Goal: Transaction & Acquisition: Purchase product/service

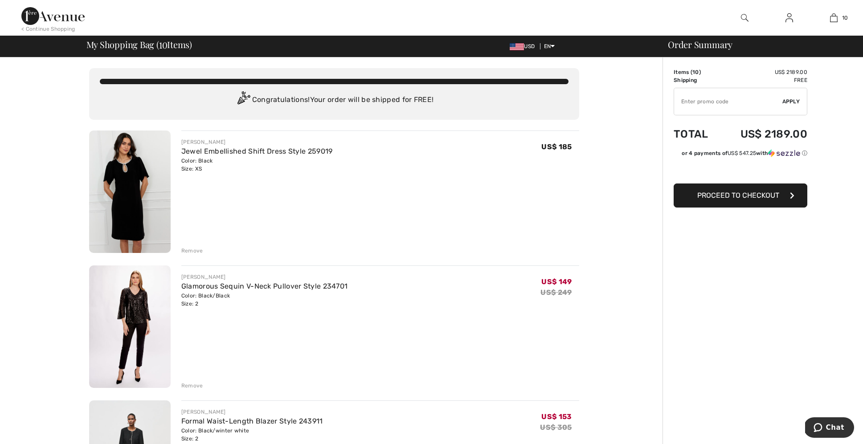
click at [193, 249] on div "Remove" at bounding box center [192, 251] width 22 height 8
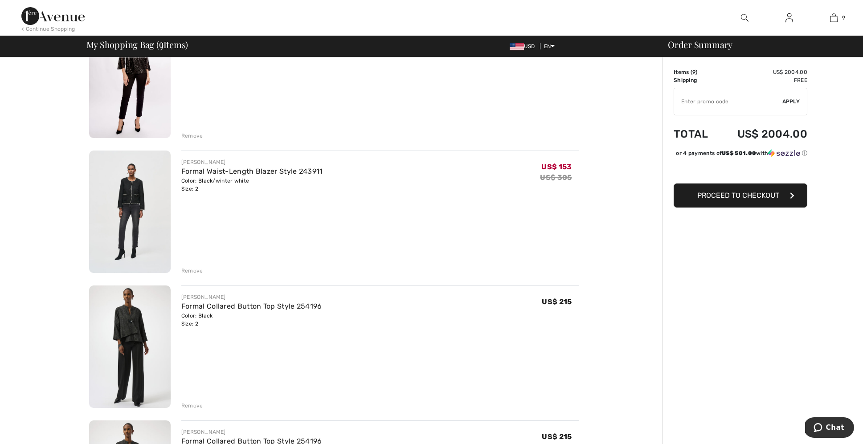
scroll to position [115, 0]
click at [188, 270] on div "Remove" at bounding box center [192, 271] width 22 height 8
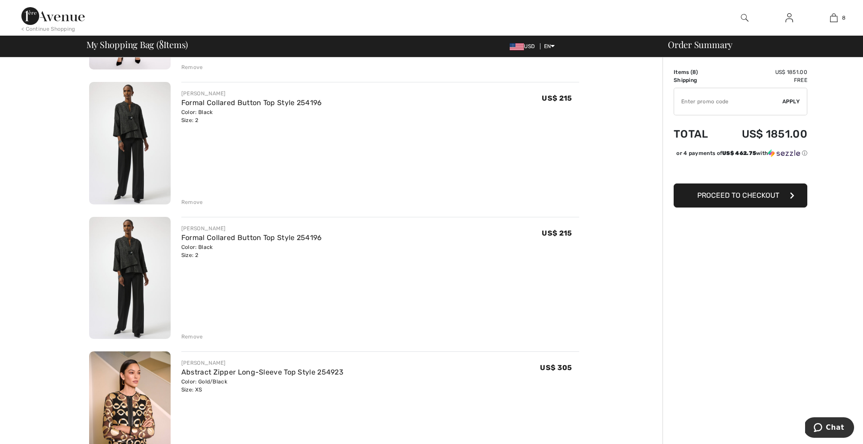
scroll to position [203, 0]
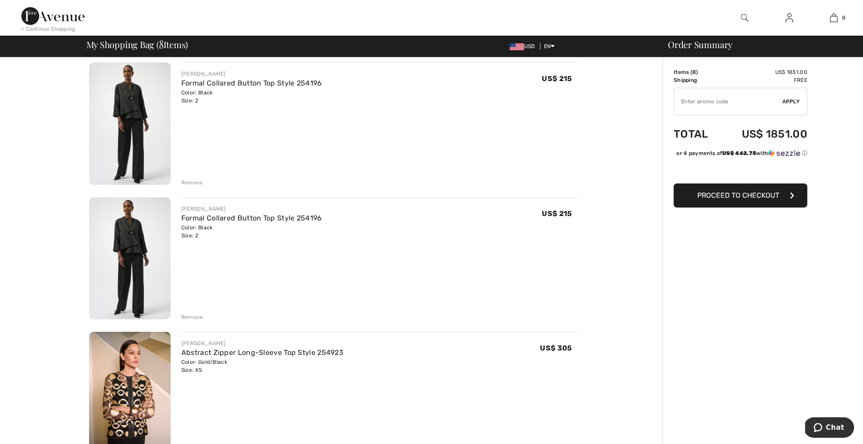
click at [189, 315] on div "Remove" at bounding box center [192, 317] width 22 height 8
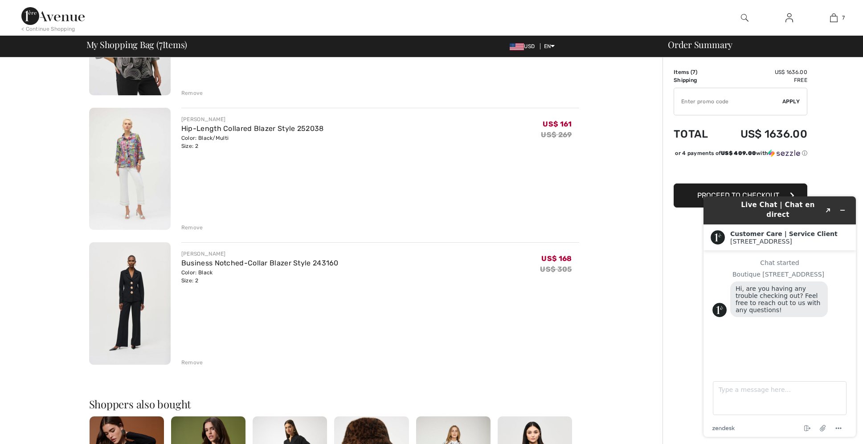
scroll to position [698, 0]
click at [190, 360] on div "Remove" at bounding box center [192, 363] width 22 height 8
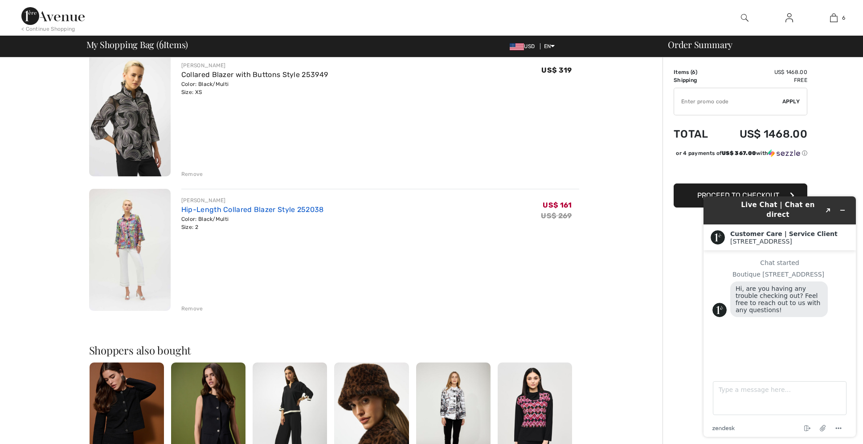
scroll to position [617, 0]
click at [196, 215] on div "Color: Black/Multi Size: 2" at bounding box center [252, 223] width 143 height 16
click at [197, 215] on div "Color: Black/Multi Size: 2" at bounding box center [252, 223] width 143 height 16
click at [197, 211] on link "Hip-Length Collared Blazer Style 252038" at bounding box center [252, 209] width 143 height 8
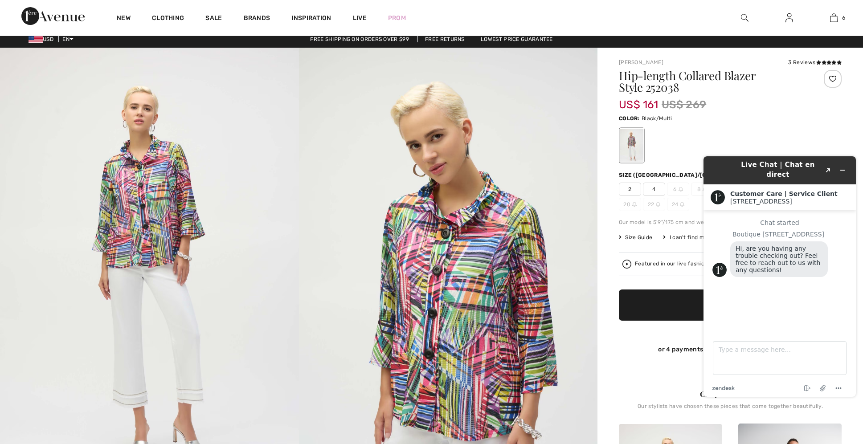
scroll to position [5, 0]
click at [283, 311] on img at bounding box center [149, 272] width 299 height 448
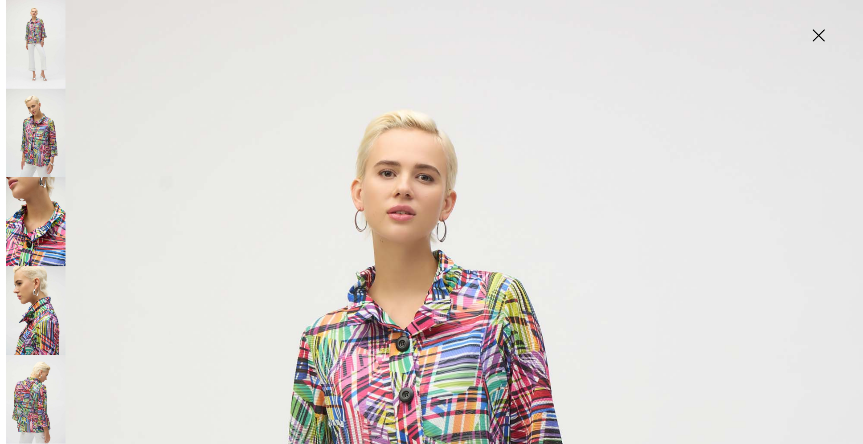
scroll to position [0, 0]
click at [815, 36] on img at bounding box center [819, 36] width 45 height 46
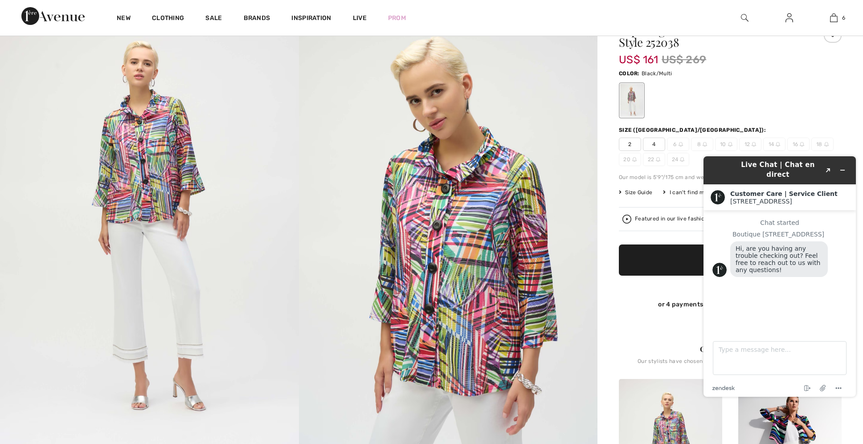
scroll to position [53, 0]
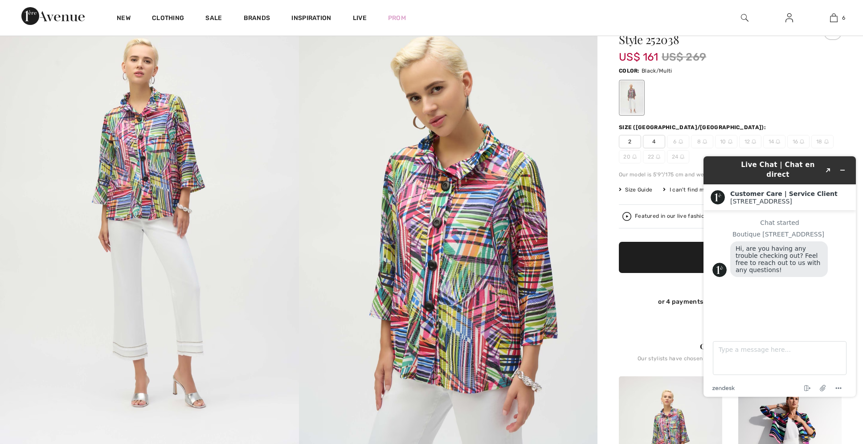
click at [741, 167] on h1 "Live Chat | Chat en direct" at bounding box center [778, 170] width 86 height 20
click at [712, 225] on main "Chat started Boutique 1ère Avenue Hi, are you having any trouble checking out? …" at bounding box center [781, 270] width 146 height 121
click at [744, 323] on main "Chat started Boutique 1ère Avenue Hi, are you having any trouble checking out? …" at bounding box center [781, 270] width 146 height 121
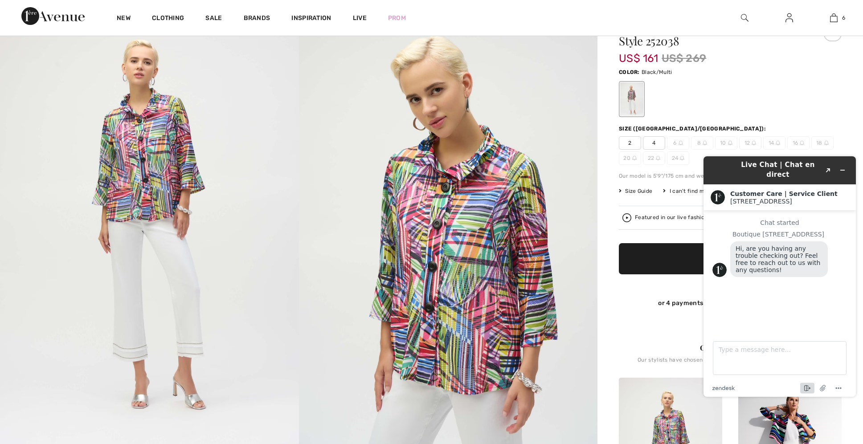
scroll to position [52, 0]
click at [807, 388] on icon "End chat" at bounding box center [807, 388] width 11 height 11
click at [736, 377] on button "Cancel" at bounding box center [745, 375] width 63 height 17
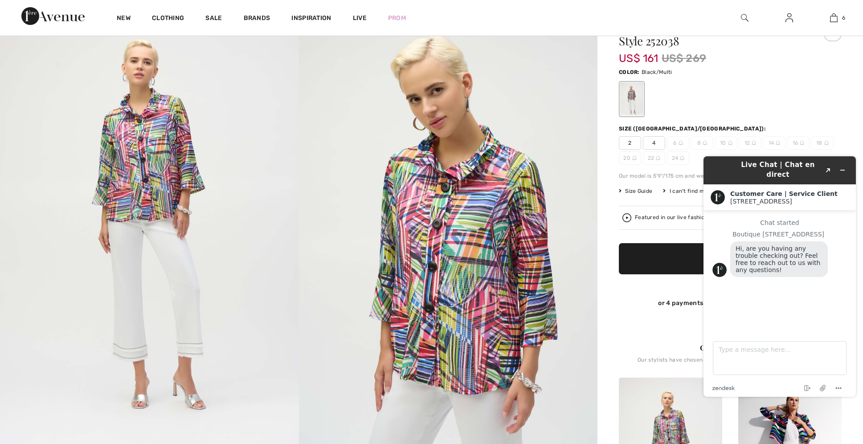
click at [802, 376] on footer "Type a message here... zendesk .cls-1{fill:#03363d;} End chat Attach file Optio…" at bounding box center [780, 364] width 152 height 66
click at [777, 167] on h1 "Live Chat | Chat en direct" at bounding box center [778, 170] width 86 height 20
drag, startPoint x: 714, startPoint y: 171, endPoint x: 745, endPoint y: 201, distance: 43.5
click at [745, 201] on div "Live Chat | Chat en direct Created with Sketch. Customer Care | Service Client …" at bounding box center [780, 276] width 152 height 241
click at [736, 219] on div "Chat started" at bounding box center [780, 222] width 135 height 7
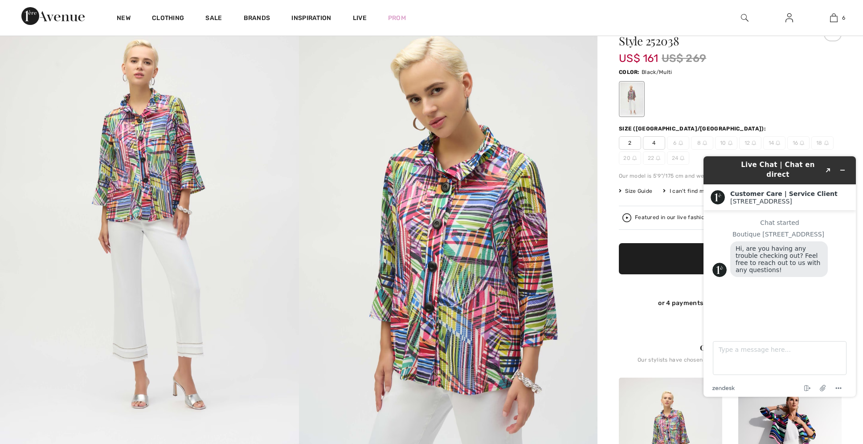
click at [676, 141] on span "6" at bounding box center [678, 142] width 22 height 13
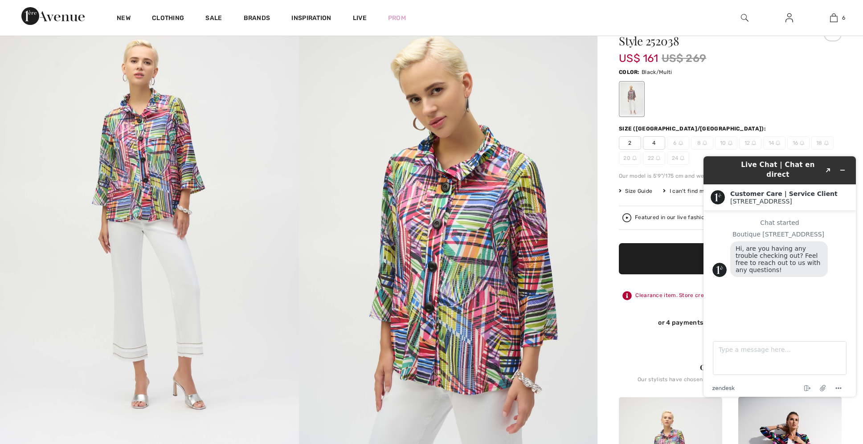
click at [679, 136] on div "Size (CA/US): 2 4 6 8 10 12 14 16 18 20 22 24" at bounding box center [730, 145] width 223 height 40
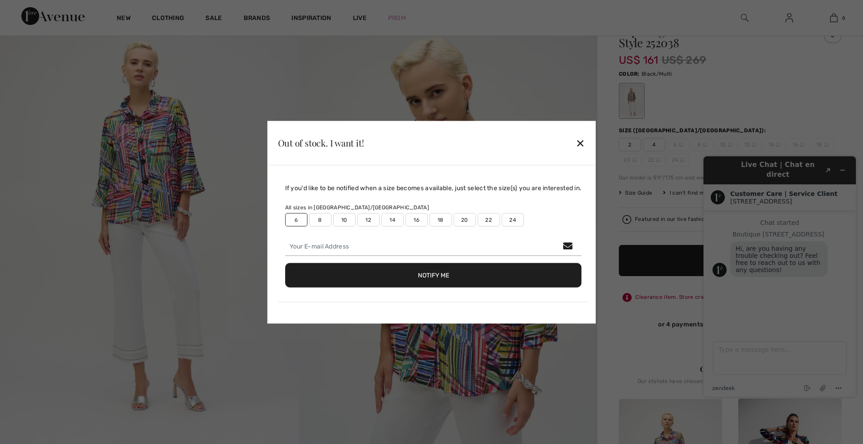
scroll to position [50, 1]
click at [582, 143] on div "✕" at bounding box center [580, 143] width 9 height 19
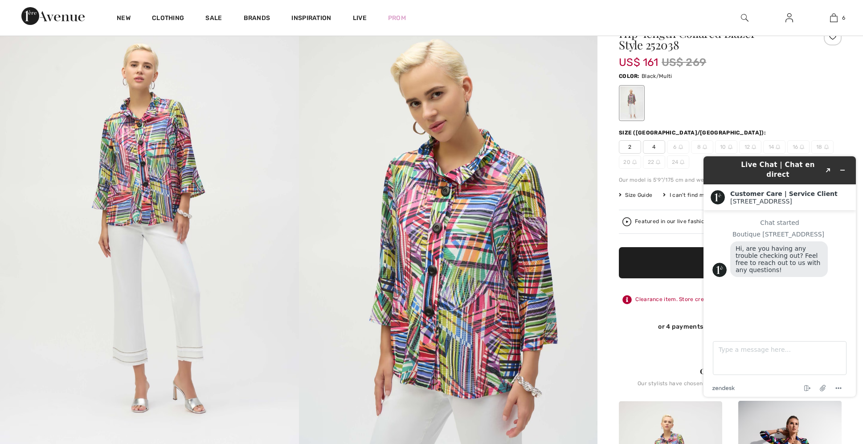
scroll to position [48, 0]
click at [679, 299] on div "Clearance item. Store credit only." at bounding box center [730, 300] width 223 height 16
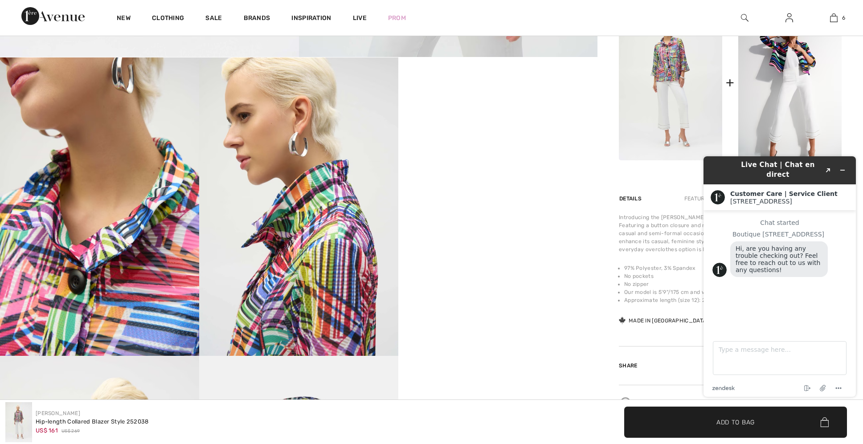
scroll to position [445, 0]
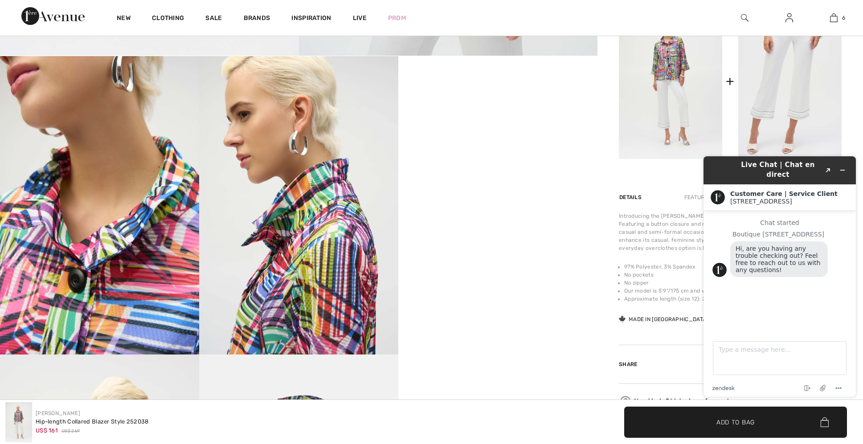
click at [781, 56] on img at bounding box center [790, 82] width 103 height 156
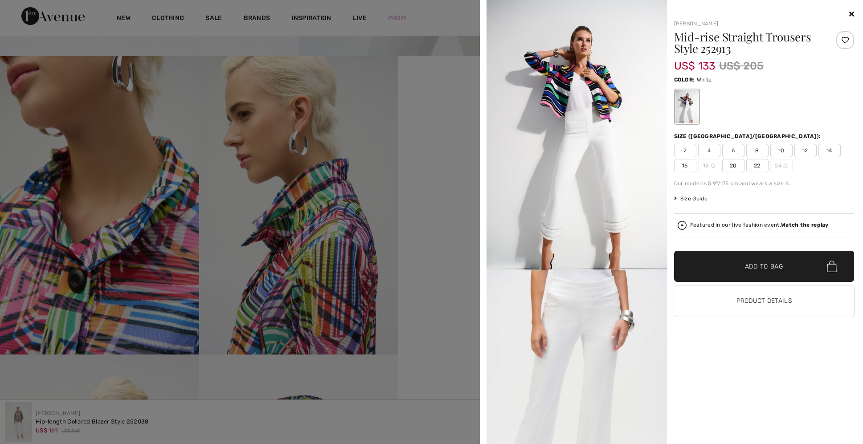
click at [781, 56] on div "Joseph Ribkoff Mid-rise Straight Trousers Style 252913 US$ 133 US$ 205 Color: W…" at bounding box center [431, 222] width 863 height 444
click at [781, 56] on div "Mid-rise Straight Trousers Style 252913" at bounding box center [749, 44] width 150 height 27
click at [598, 105] on img at bounding box center [577, 135] width 181 height 271
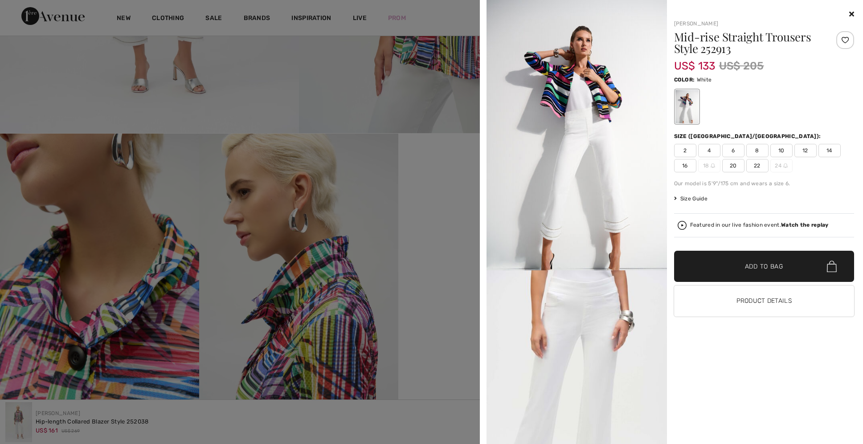
scroll to position [342, 0]
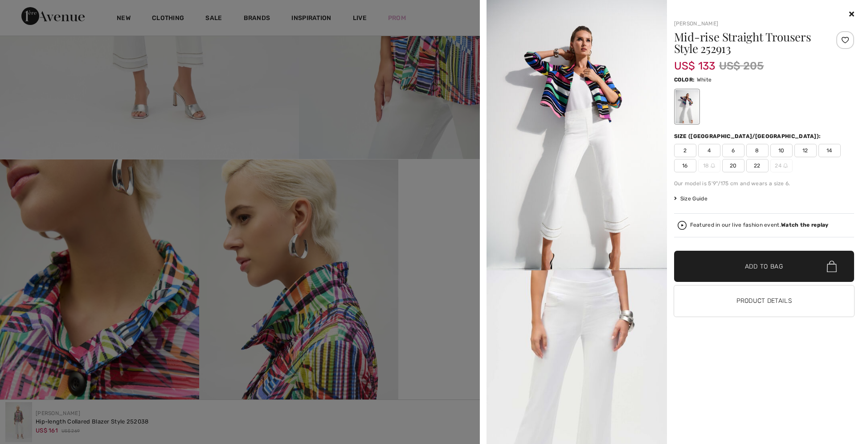
click at [852, 10] on div at bounding box center [764, 14] width 181 height 11
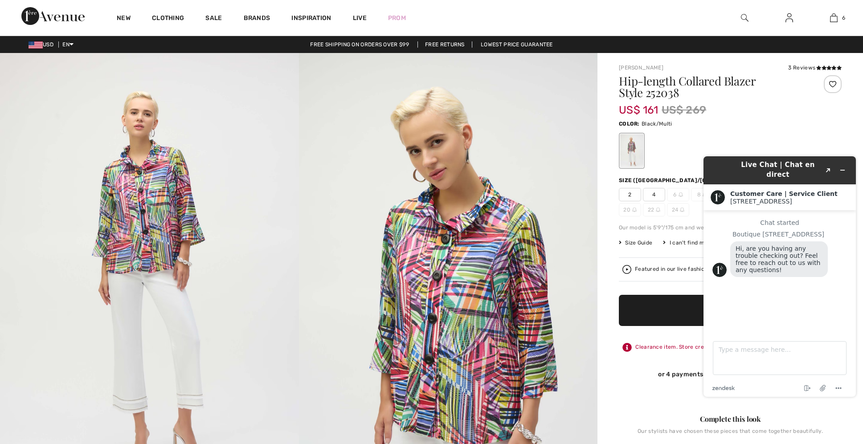
scroll to position [0, 0]
click at [629, 191] on span "2" at bounding box center [630, 194] width 22 height 13
click at [736, 169] on h1 "Live Chat | Chat en direct" at bounding box center [778, 170] width 86 height 20
click html "Live Chat | Chat en direct Created with Sketch. Customer Care | Service Client …"
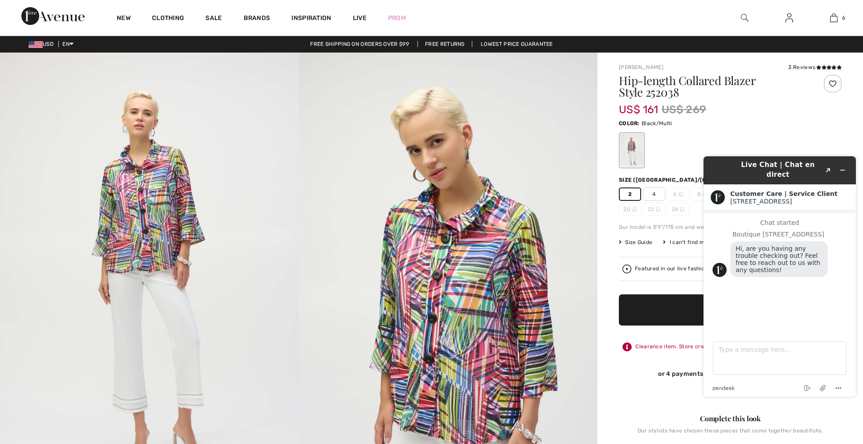
click at [648, 423] on div "Complete this look" at bounding box center [730, 419] width 223 height 11
click at [840, 164] on button "Minimize widget" at bounding box center [843, 170] width 14 height 12
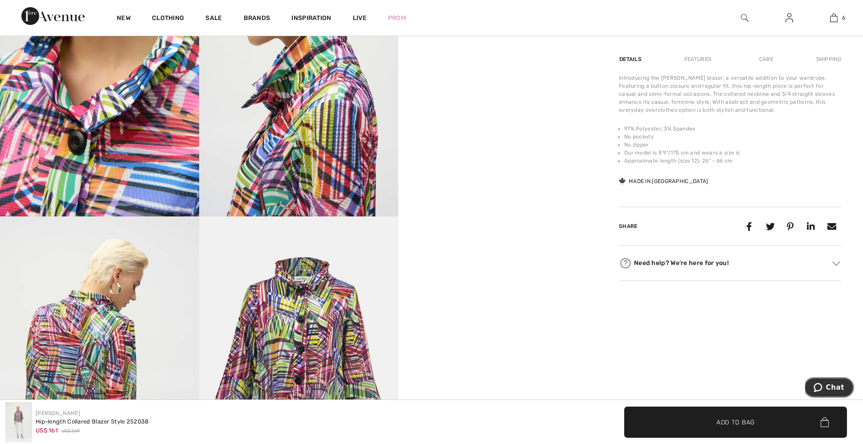
scroll to position [586, 0]
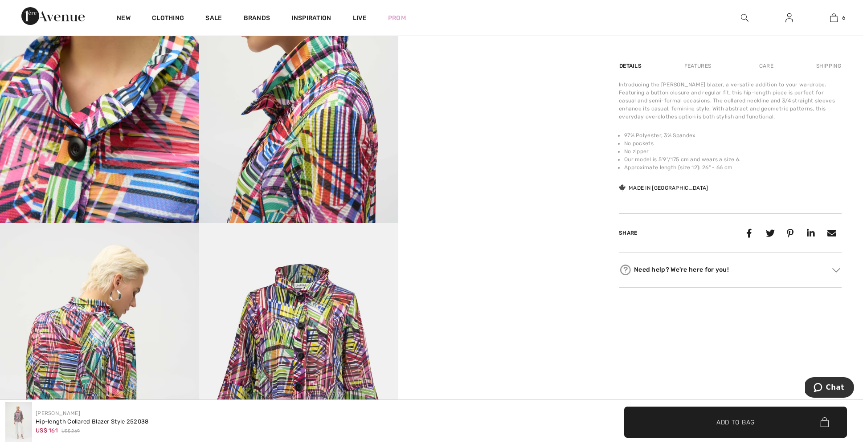
scroll to position [577, 0]
click at [346, 374] on img at bounding box center [298, 372] width 199 height 299
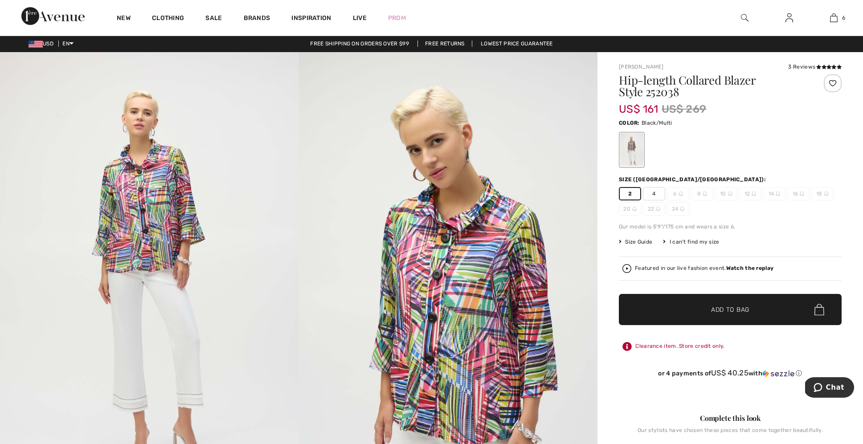
scroll to position [1, 0]
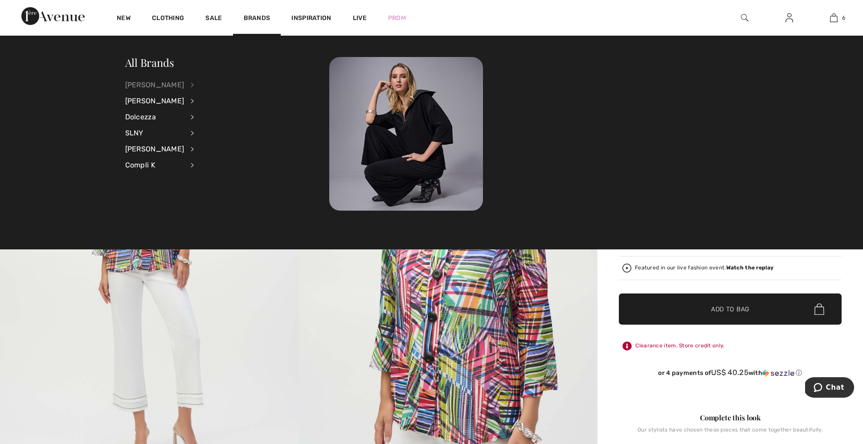
click at [148, 83] on div "[PERSON_NAME]" at bounding box center [154, 85] width 59 height 16
click at [217, 128] on link "Jackets & Blazers" at bounding box center [240, 128] width 69 height 15
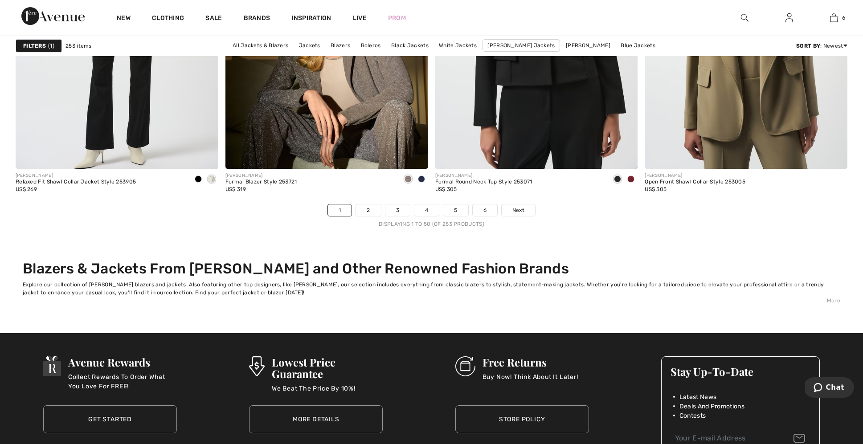
scroll to position [5188, 0]
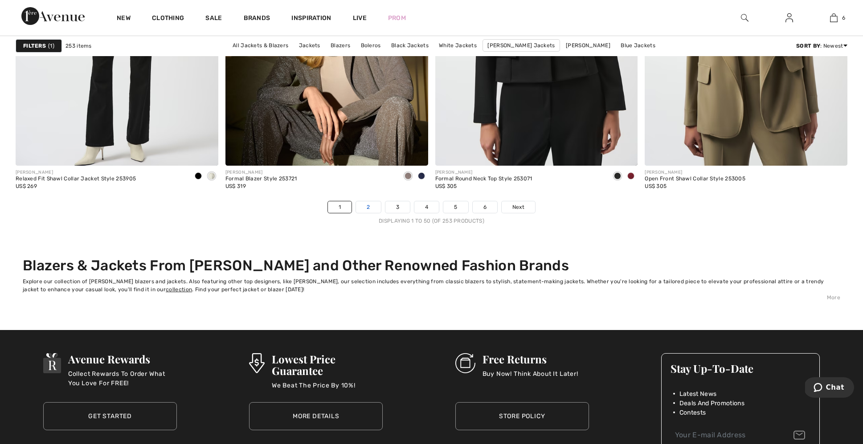
click at [367, 202] on link "2" at bounding box center [368, 207] width 25 height 12
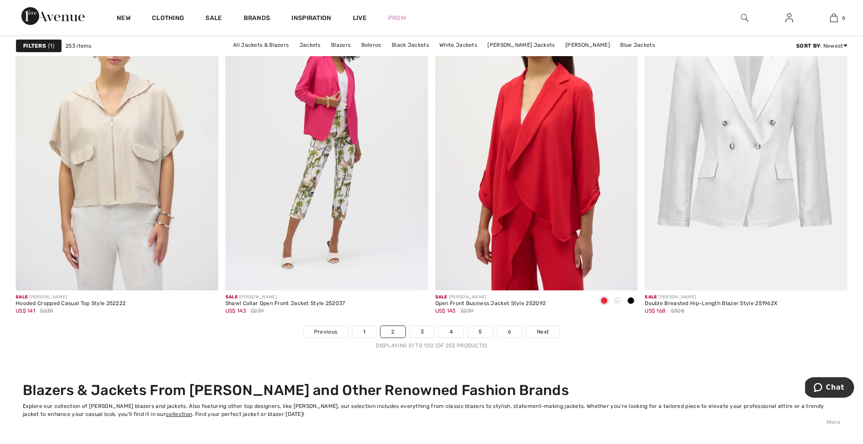
scroll to position [5064, 0]
click at [419, 330] on link "3" at bounding box center [422, 332] width 25 height 12
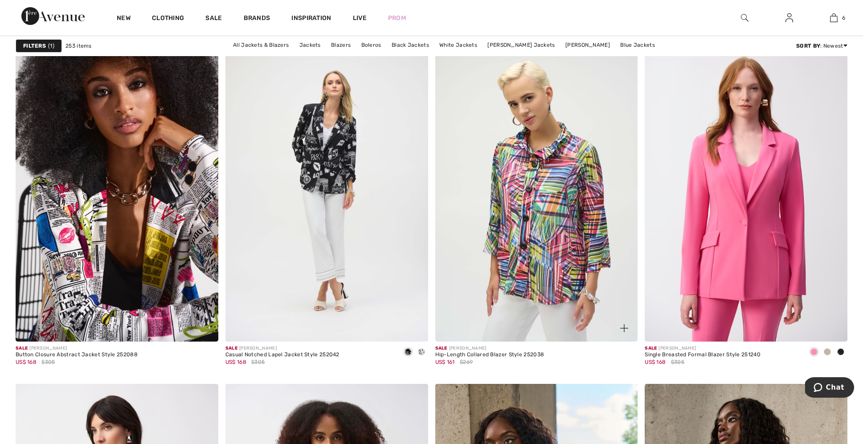
scroll to position [1956, 0]
click at [547, 247] on img at bounding box center [537, 190] width 203 height 304
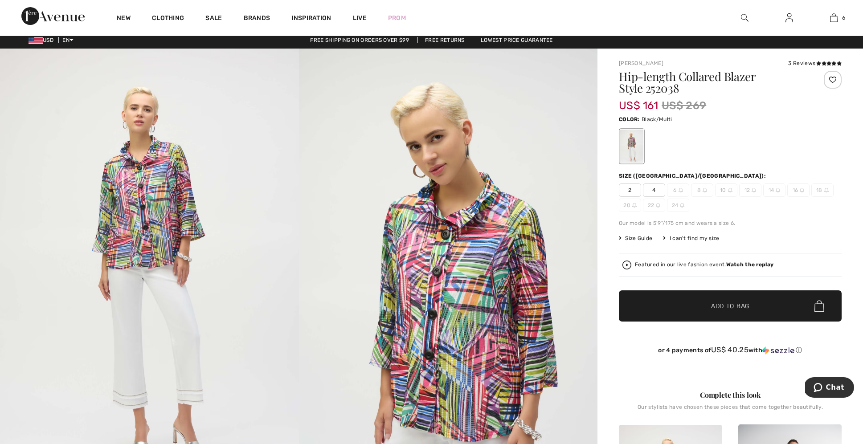
scroll to position [8, 0]
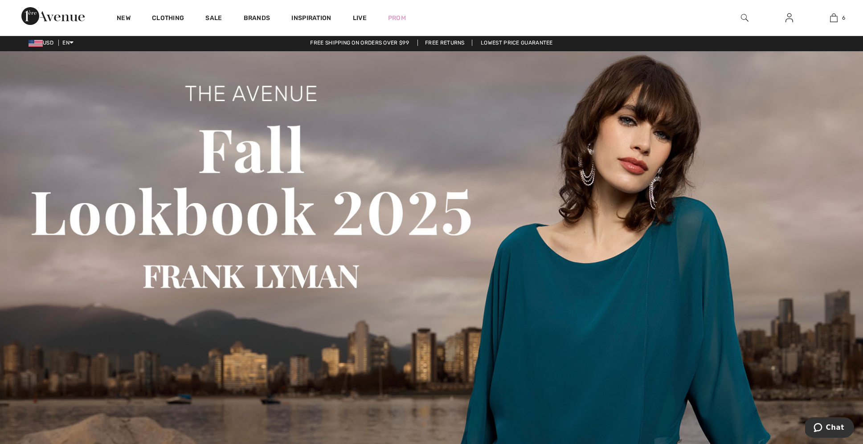
scroll to position [2, 0]
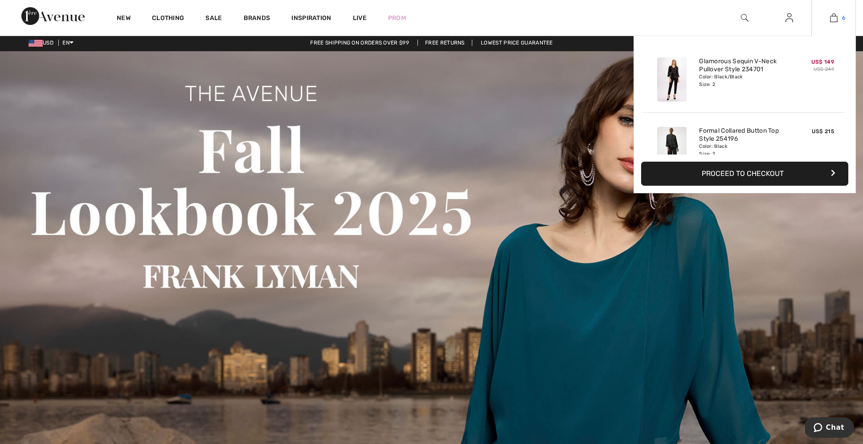
click at [834, 18] on img at bounding box center [834, 17] width 8 height 11
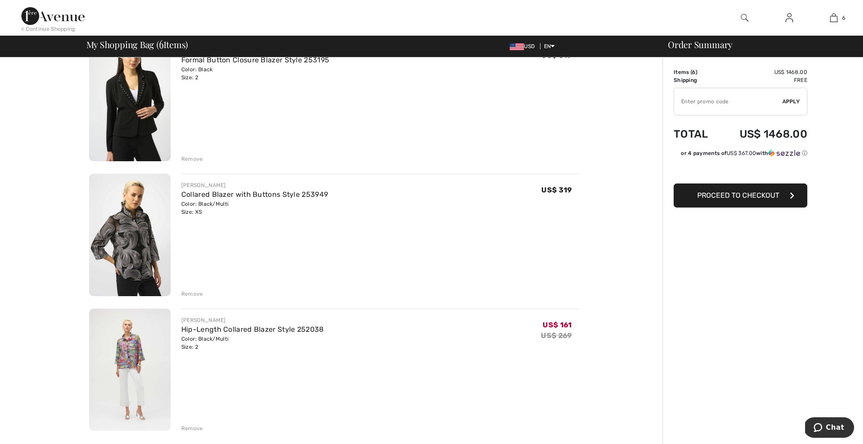
scroll to position [498, 0]
click at [193, 158] on div "Remove" at bounding box center [192, 158] width 22 height 8
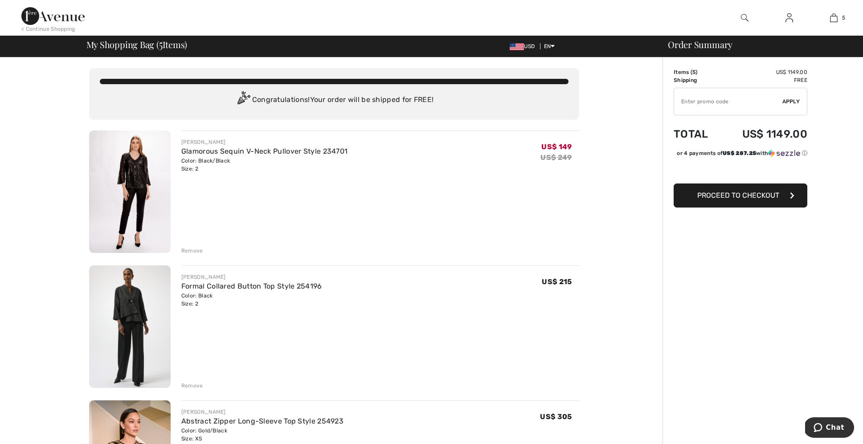
scroll to position [0, 0]
click at [195, 381] on div "Remove" at bounding box center [380, 385] width 398 height 10
click at [195, 384] on div "Remove" at bounding box center [192, 386] width 22 height 8
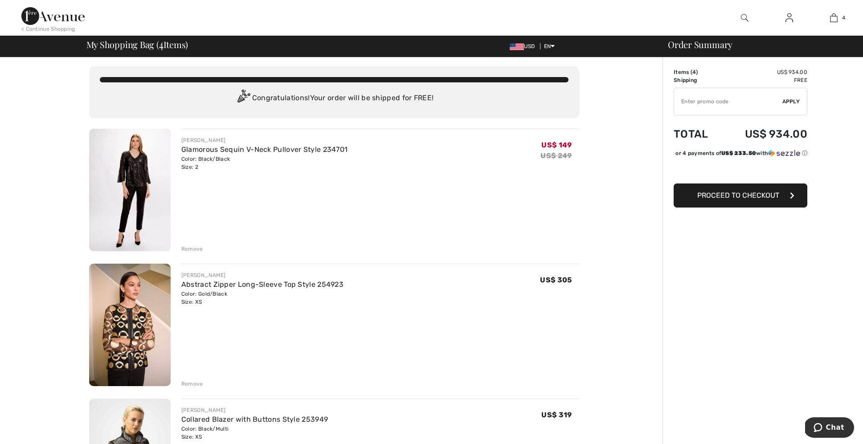
scroll to position [2, 0]
click at [188, 304] on div "Color: Gold/Black Size: XS" at bounding box center [262, 298] width 162 height 16
click at [191, 381] on div "Remove" at bounding box center [192, 384] width 22 height 8
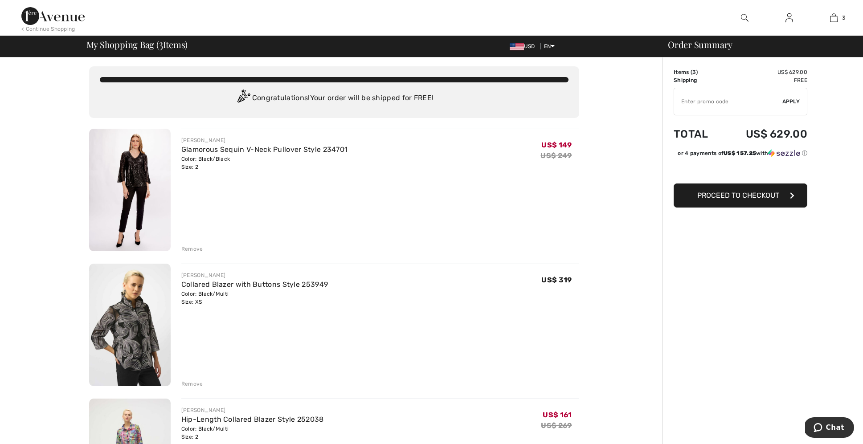
click at [191, 381] on div "Remove" at bounding box center [192, 384] width 22 height 8
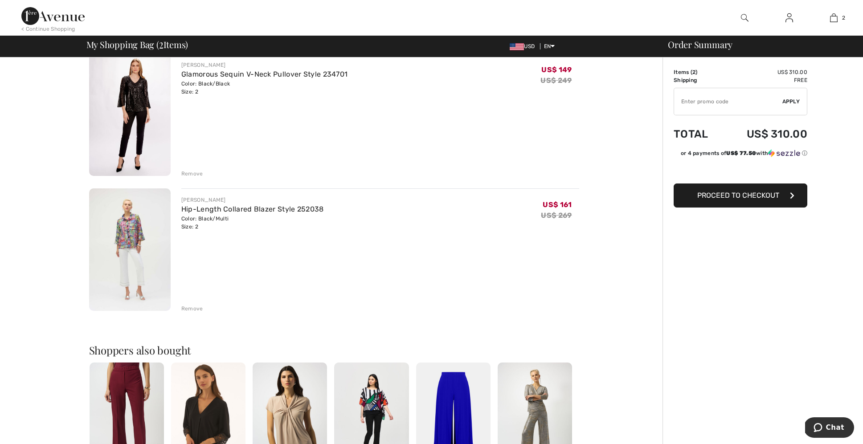
scroll to position [74, 0]
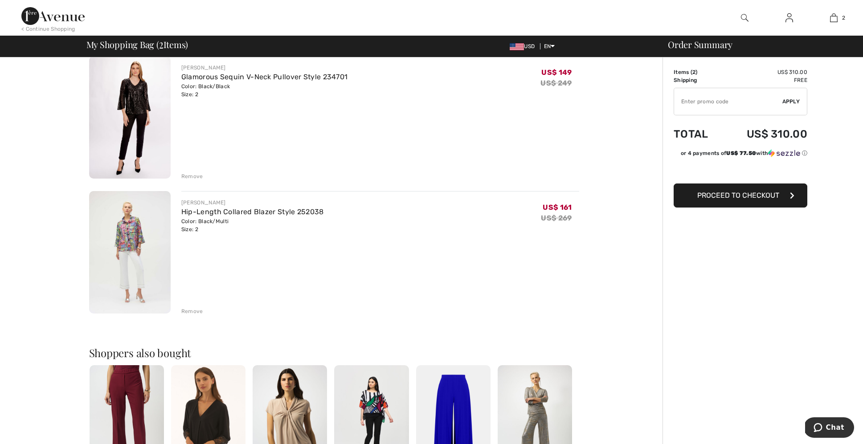
click at [718, 193] on span "Proceed to Checkout" at bounding box center [739, 195] width 82 height 8
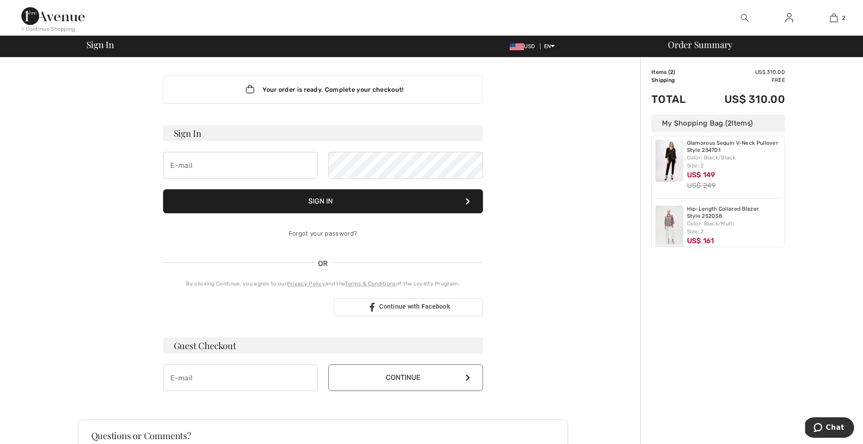
click at [308, 168] on input "email" at bounding box center [240, 165] width 155 height 27
type input "Donnajmac@hotmail.com"
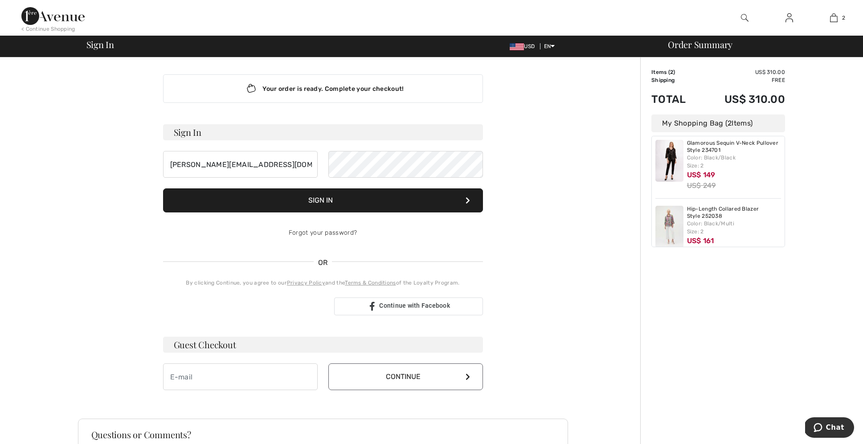
scroll to position [0, 0]
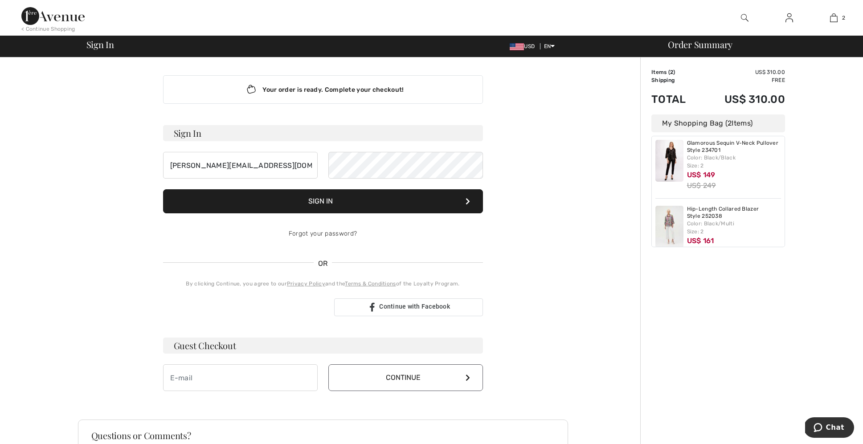
click at [321, 200] on button "Sign In" at bounding box center [323, 201] width 320 height 24
